Goal: Transaction & Acquisition: Book appointment/travel/reservation

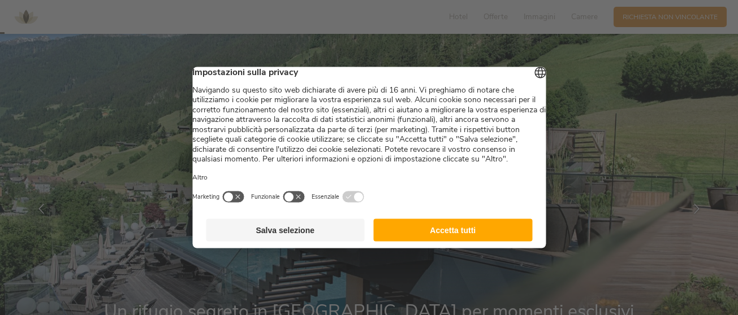
scroll to position [18, 0]
click at [278, 242] on button "Salva selezione" at bounding box center [285, 230] width 159 height 23
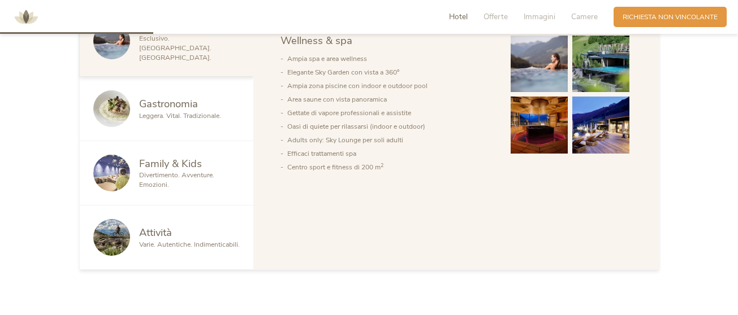
scroll to position [610, 0]
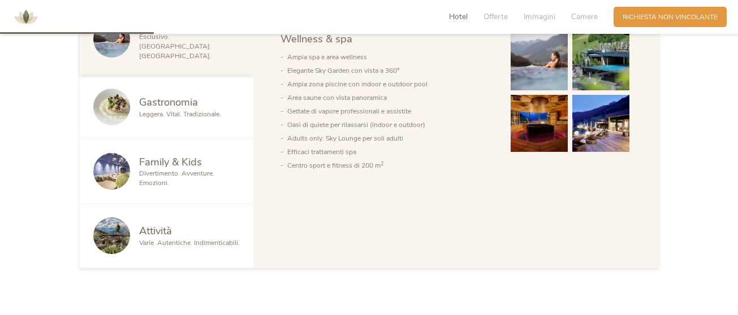
click at [457, 18] on span "Hotel" at bounding box center [458, 16] width 19 height 11
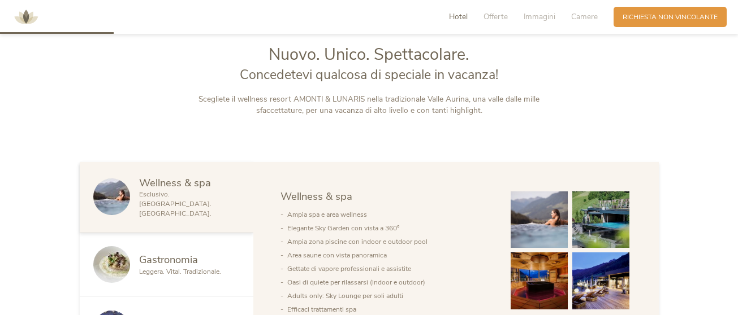
scroll to position [451, 0]
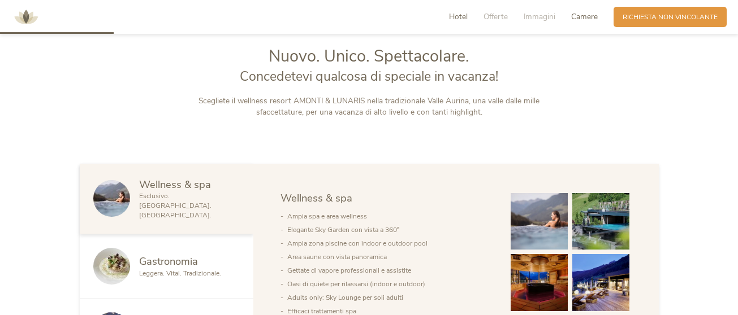
click at [577, 21] on span "Camere" at bounding box center [584, 16] width 27 height 11
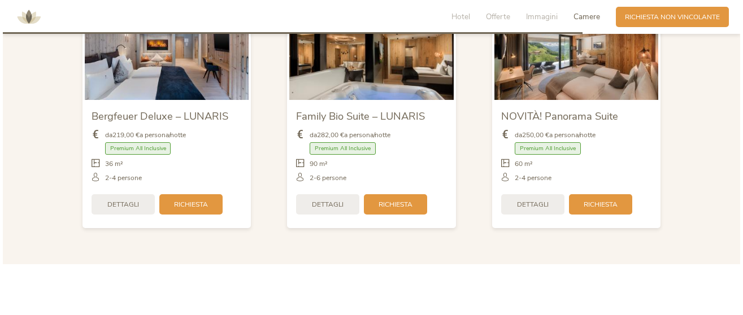
scroll to position [2299, 0]
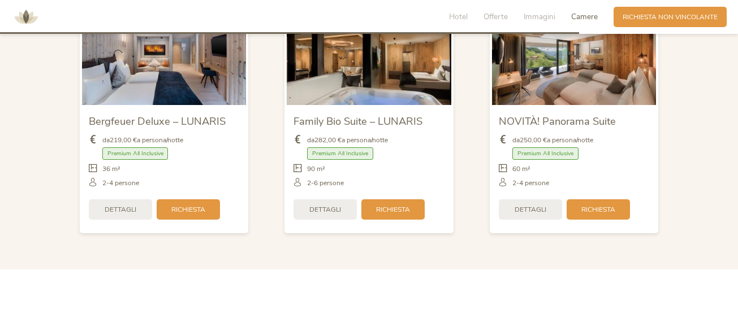
click at [583, 105] on div "NOVITÀ! Panorama Suite da 250,00 € a persona/notte Premium All Inclusive" at bounding box center [574, 168] width 165 height 126
click at [550, 129] on div "da 250,00 € a persona/notte Premium All Inclusive" at bounding box center [574, 162] width 151 height 66
click at [525, 205] on span "Dettagli" at bounding box center [530, 209] width 32 height 10
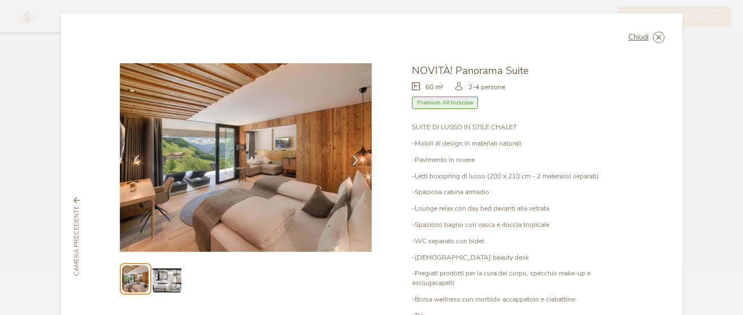
scroll to position [11, 0]
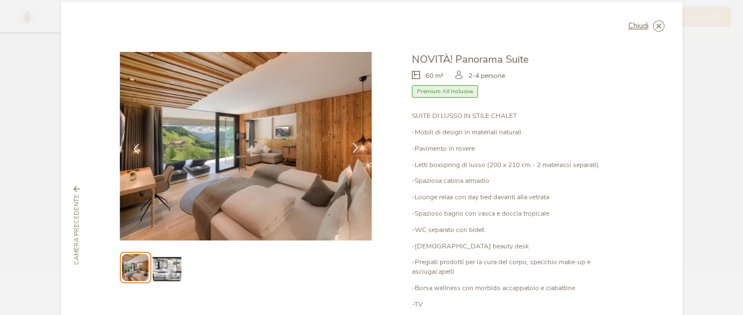
click at [351, 149] on icon at bounding box center [356, 148] width 10 height 10
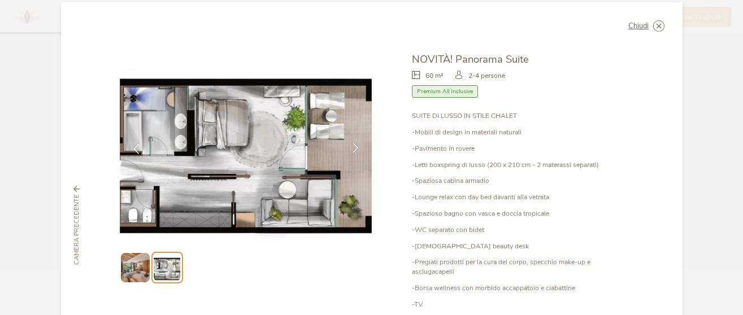
click at [351, 149] on icon at bounding box center [356, 148] width 10 height 10
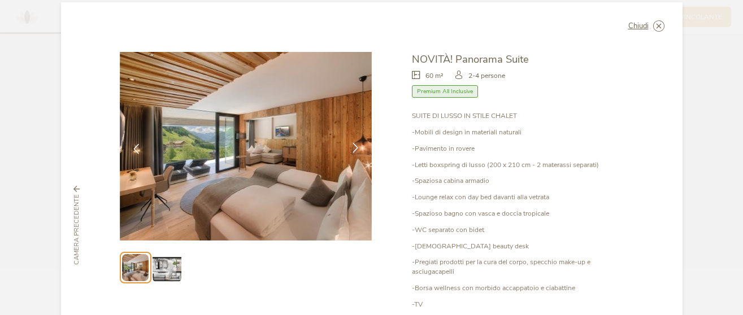
click at [351, 149] on icon at bounding box center [356, 148] width 10 height 10
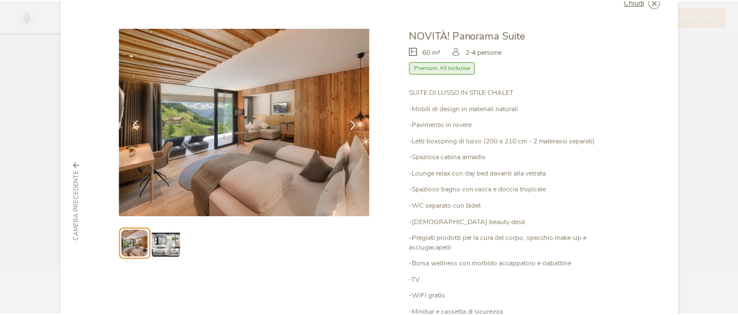
scroll to position [0, 0]
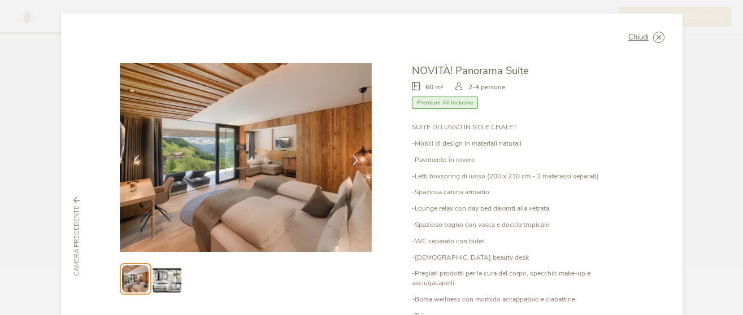
click at [655, 29] on div "Chiudi NOVITÀ! Panorama Suite 60 m² Premium All Inclusive" at bounding box center [372, 237] width 622 height 447
click at [656, 33] on icon at bounding box center [659, 37] width 11 height 11
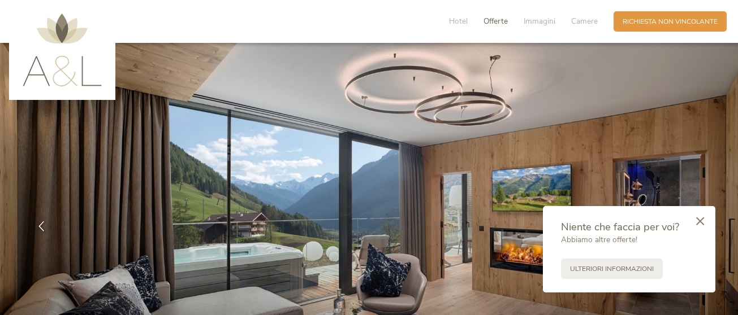
click at [487, 24] on span "Offerte" at bounding box center [495, 21] width 24 height 11
